Goal: Register for event/course

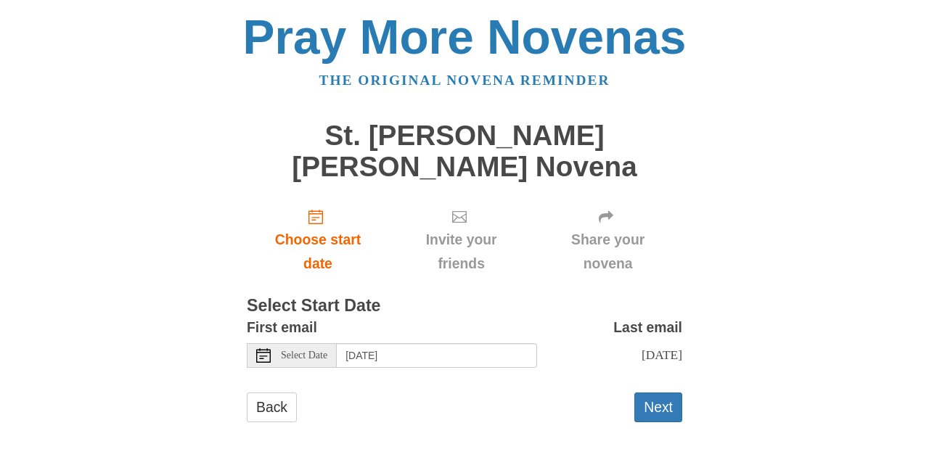
click at [324, 350] on span "Select Date" at bounding box center [304, 355] width 46 height 10
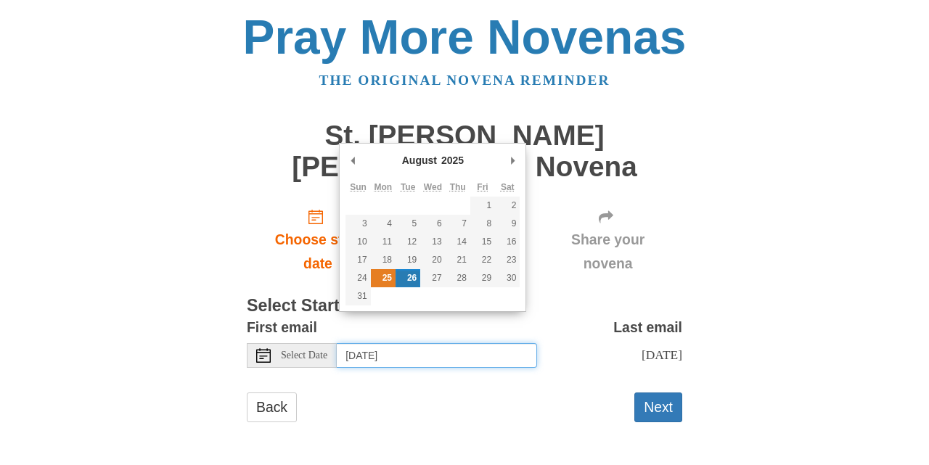
type input "[DATE]"
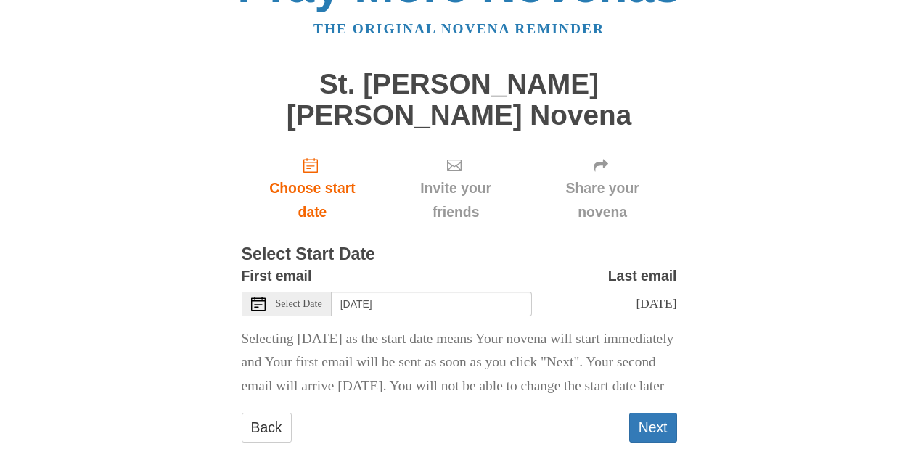
scroll to position [78, 0]
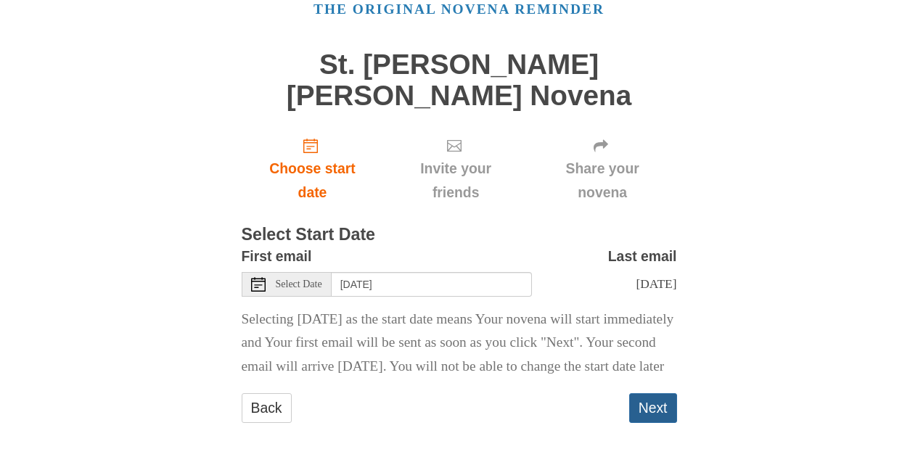
click at [656, 406] on button "Next" at bounding box center [653, 408] width 48 height 30
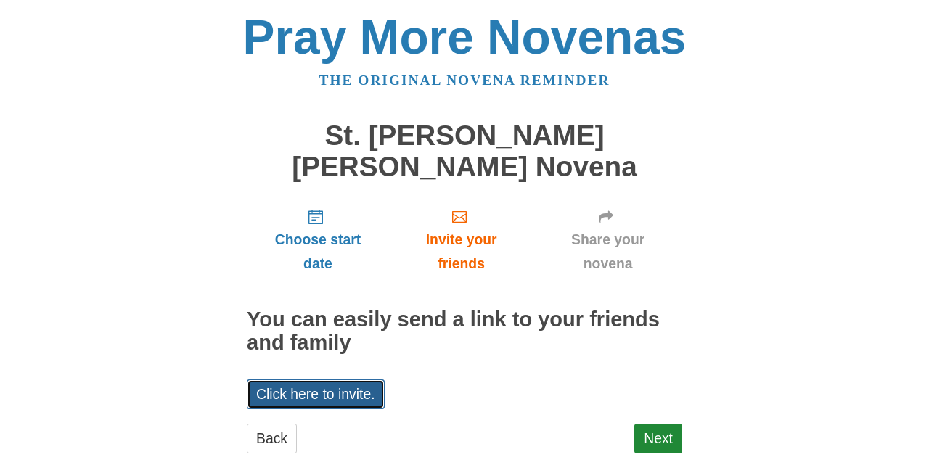
click at [329, 379] on link "Click here to invite." at bounding box center [316, 394] width 138 height 30
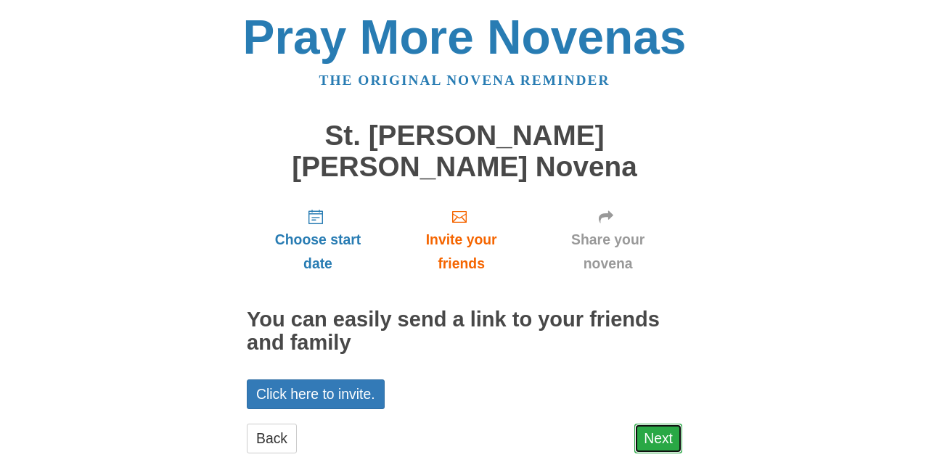
click at [665, 424] on link "Next" at bounding box center [658, 439] width 48 height 30
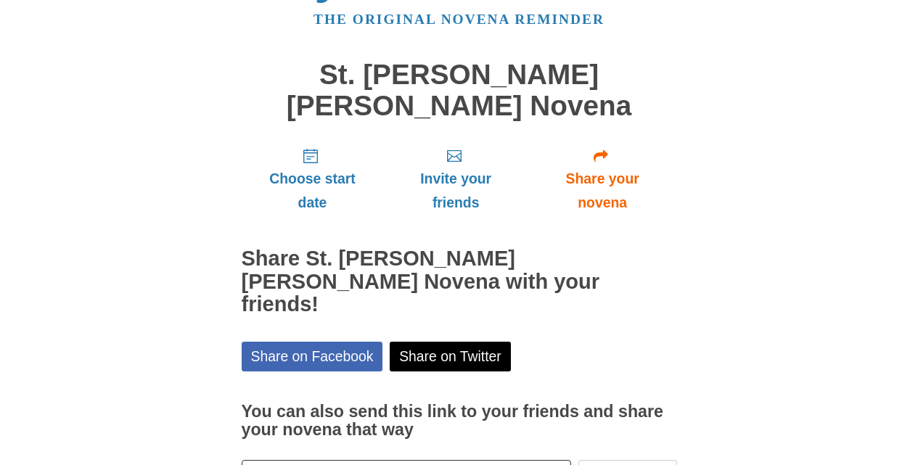
scroll to position [118, 0]
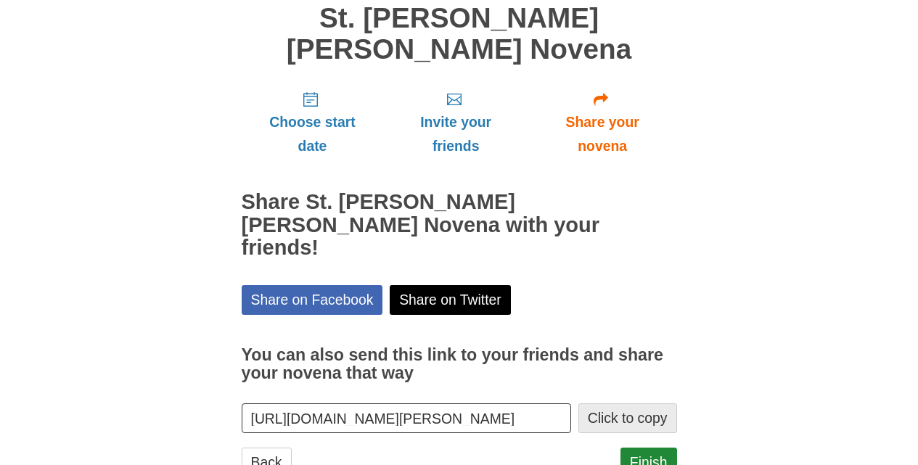
click at [607, 403] on button "Click to copy" at bounding box center [627, 418] width 99 height 30
click at [633, 403] on button "Click to copy" at bounding box center [627, 418] width 99 height 30
click at [601, 403] on button "Click to copy" at bounding box center [627, 418] width 99 height 30
click at [516, 403] on input "https://www.praymorenovenas.com/st-mary-magdalene-novena/1225494" at bounding box center [407, 418] width 330 height 30
click at [645, 448] on link "Finish" at bounding box center [648, 463] width 57 height 30
